Goal: Transaction & Acquisition: Download file/media

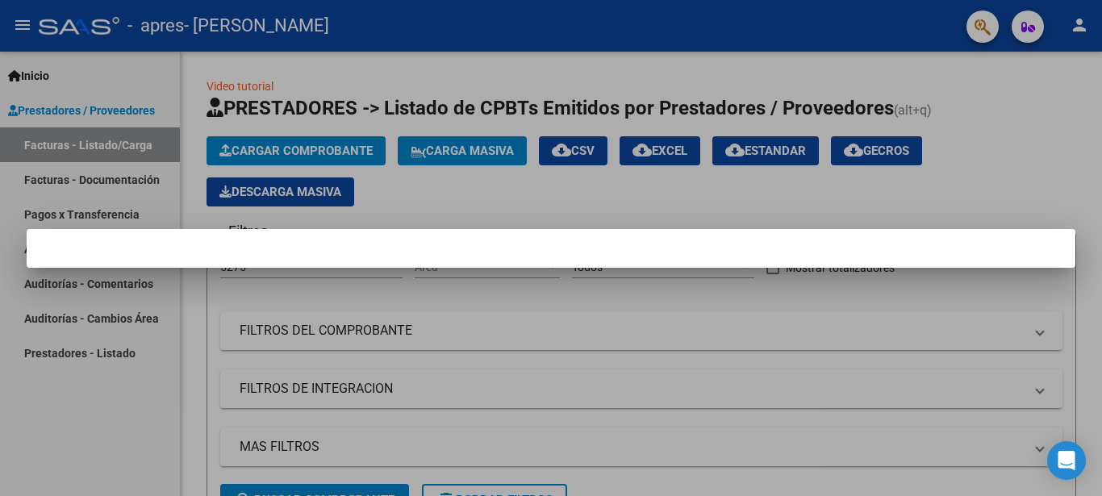
drag, startPoint x: 265, startPoint y: 223, endPoint x: 266, endPoint y: 232, distance: 8.9
click at [266, 232] on div at bounding box center [551, 248] width 1102 height 496
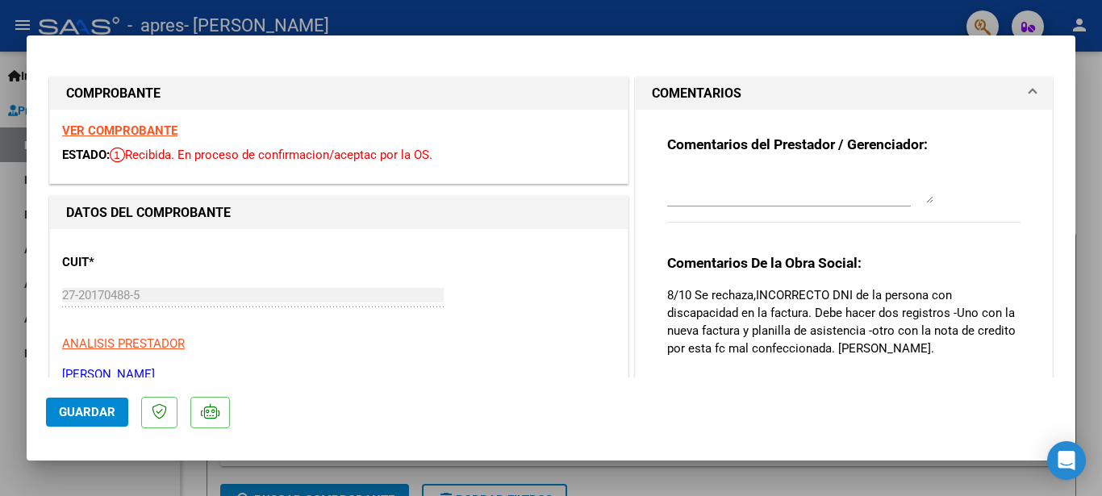
click at [254, 17] on div at bounding box center [551, 248] width 1102 height 496
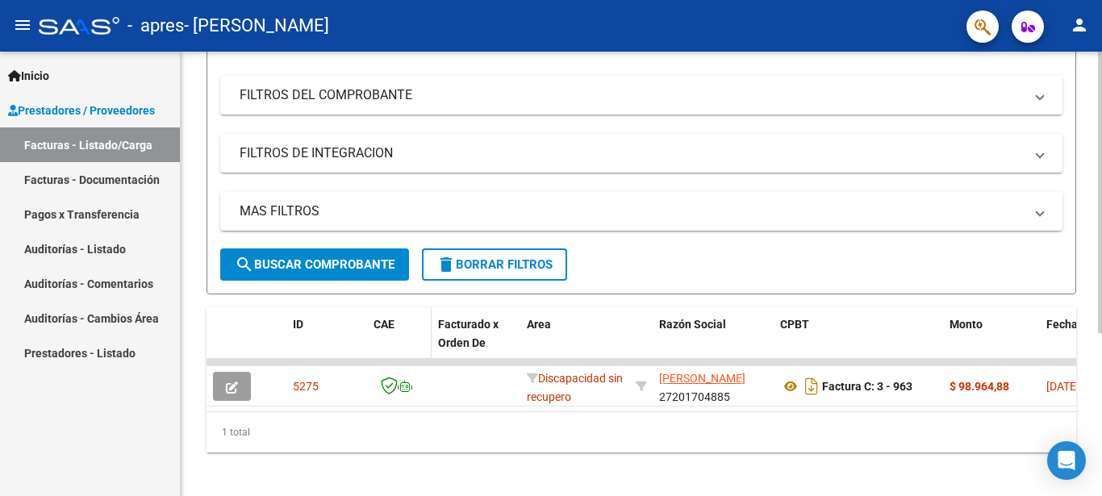
scroll to position [258, 0]
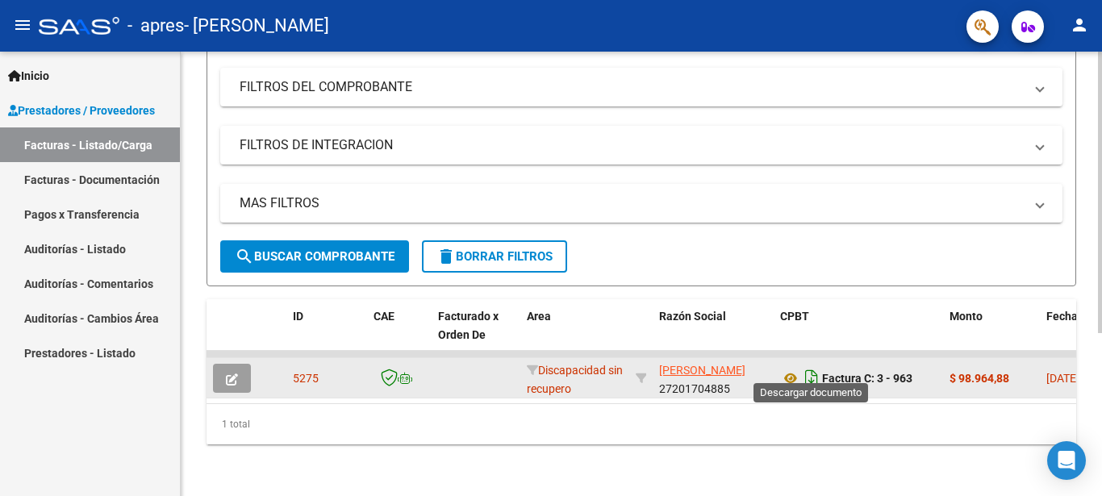
click at [821, 368] on icon "Descargar documento" at bounding box center [811, 378] width 21 height 26
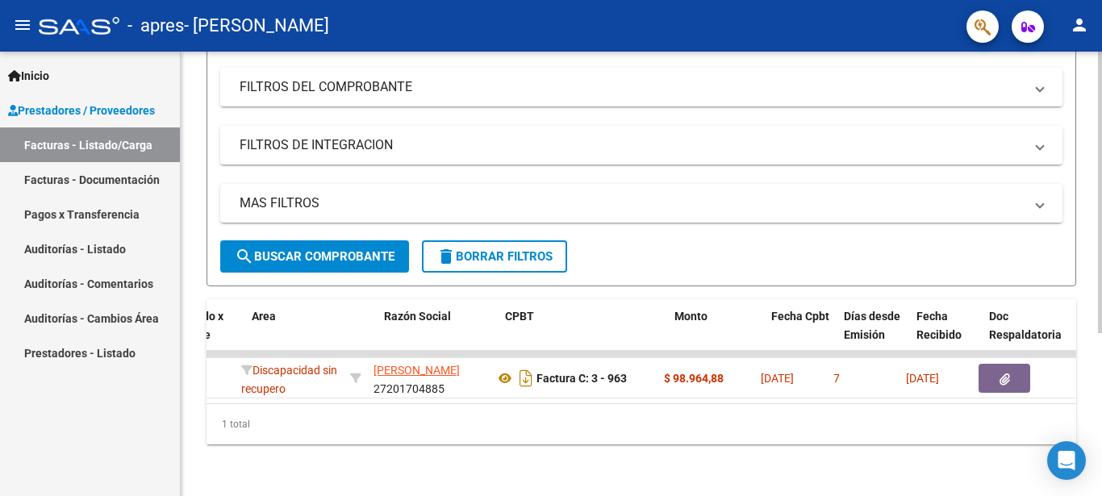
drag, startPoint x: 1071, startPoint y: 398, endPoint x: 1062, endPoint y: 393, distance: 10.8
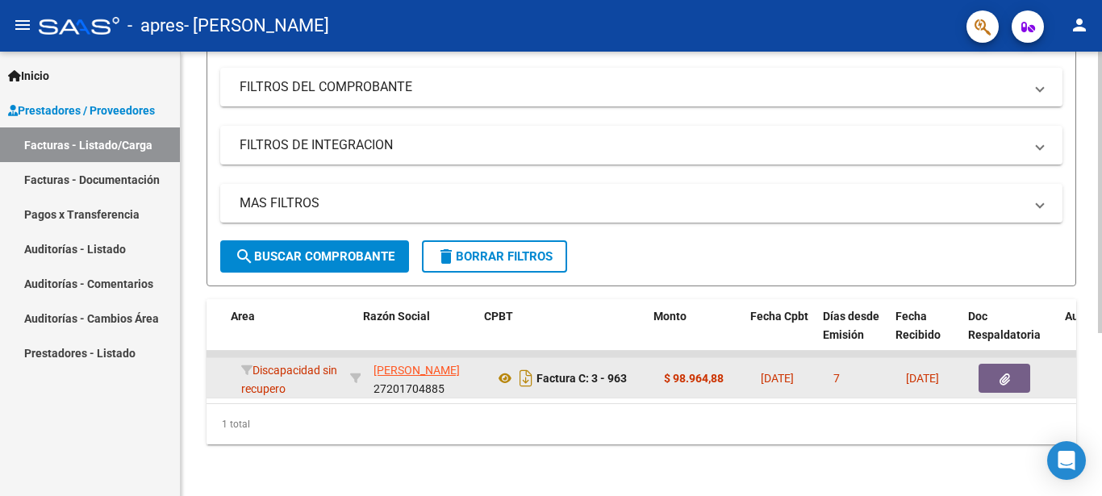
scroll to position [0, 303]
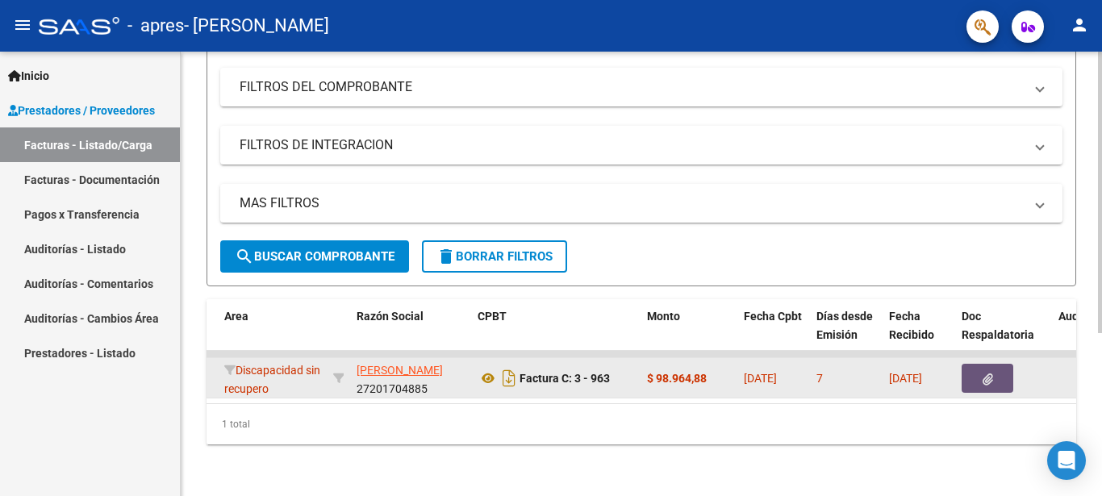
click at [989, 374] on icon "button" at bounding box center [988, 380] width 10 height 12
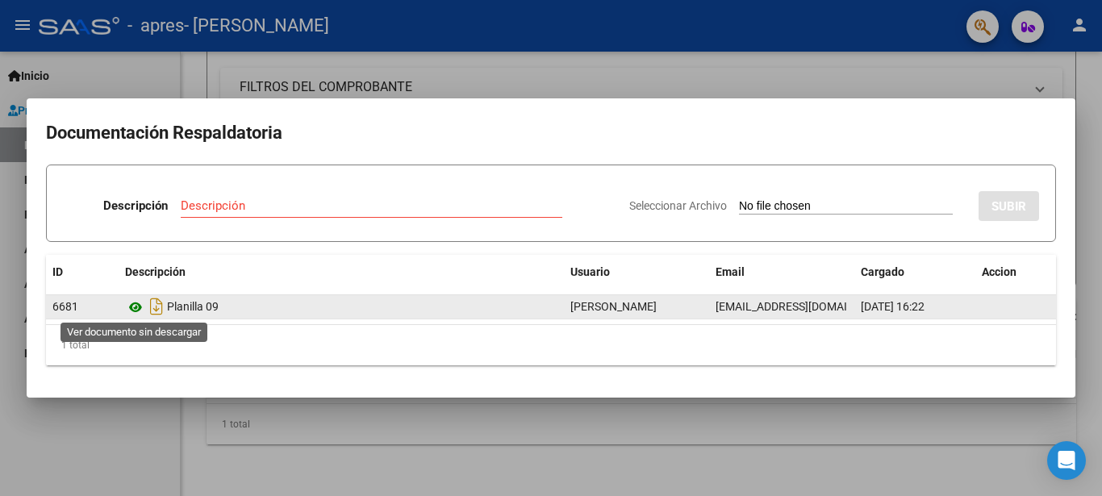
click at [134, 304] on icon at bounding box center [135, 307] width 21 height 19
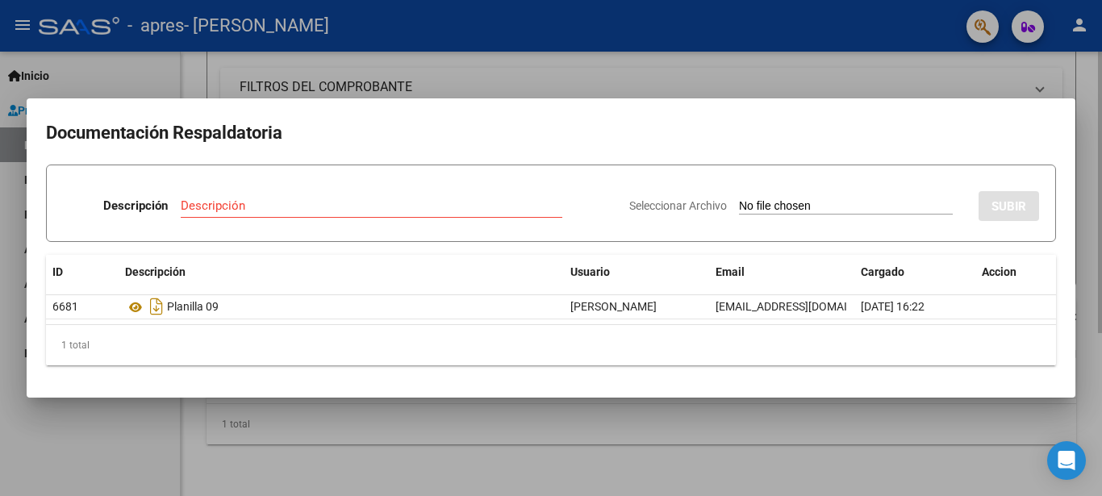
click at [415, 80] on div at bounding box center [551, 248] width 1102 height 496
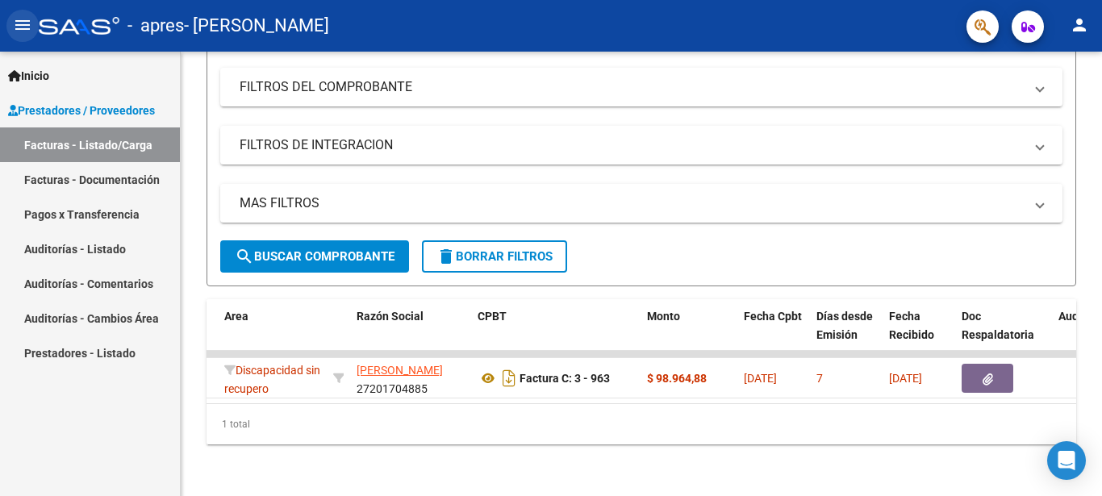
click at [20, 21] on mat-icon "menu" at bounding box center [22, 24] width 19 height 19
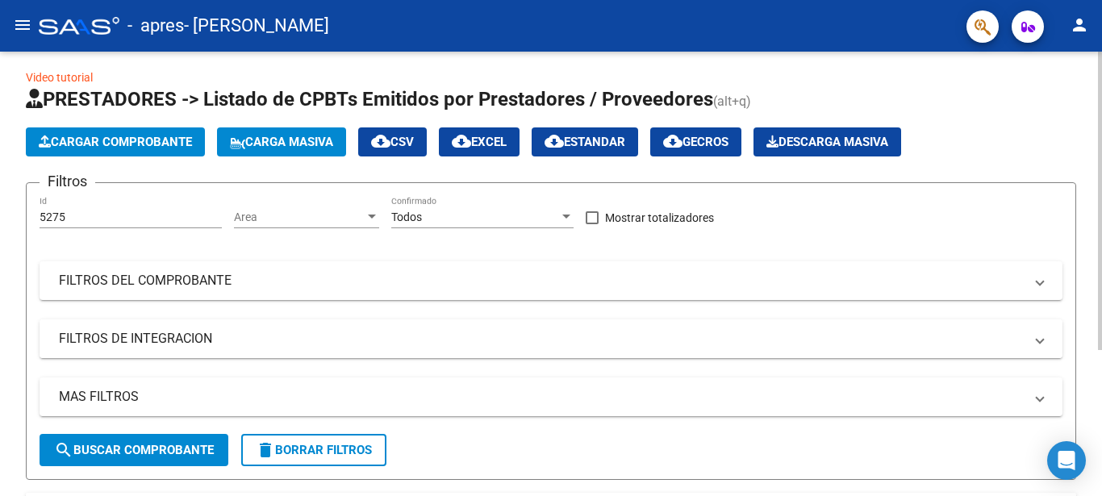
scroll to position [0, 0]
